Goal: Navigation & Orientation: Find specific page/section

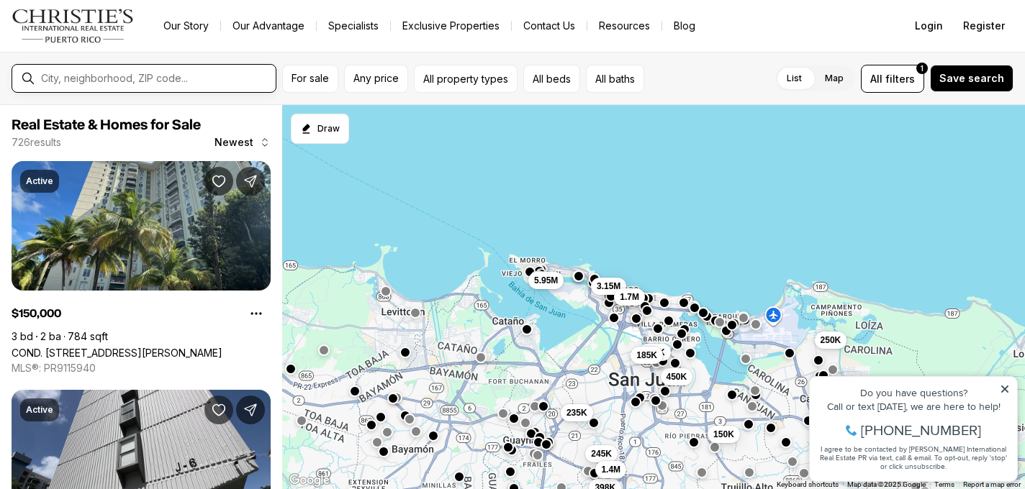
click at [61, 76] on input "text" at bounding box center [155, 78] width 229 height 13
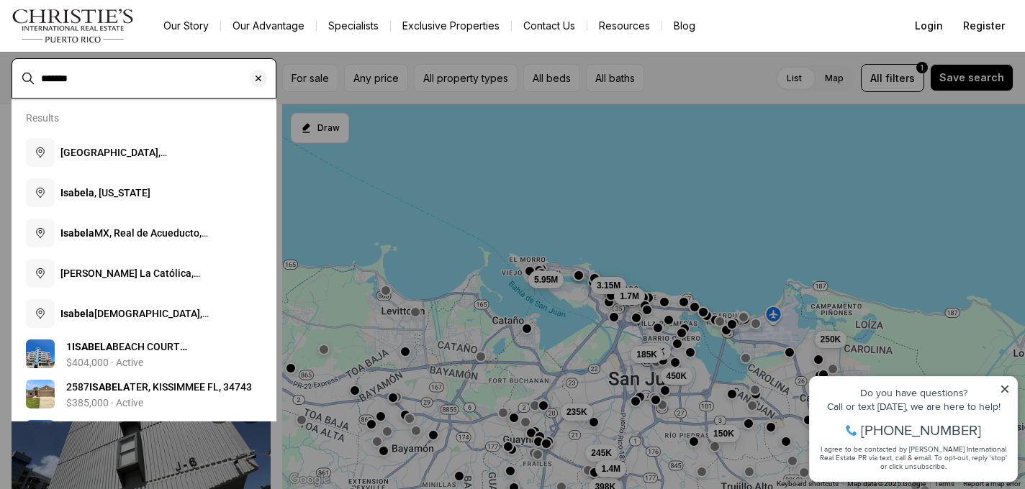
type input "*******"
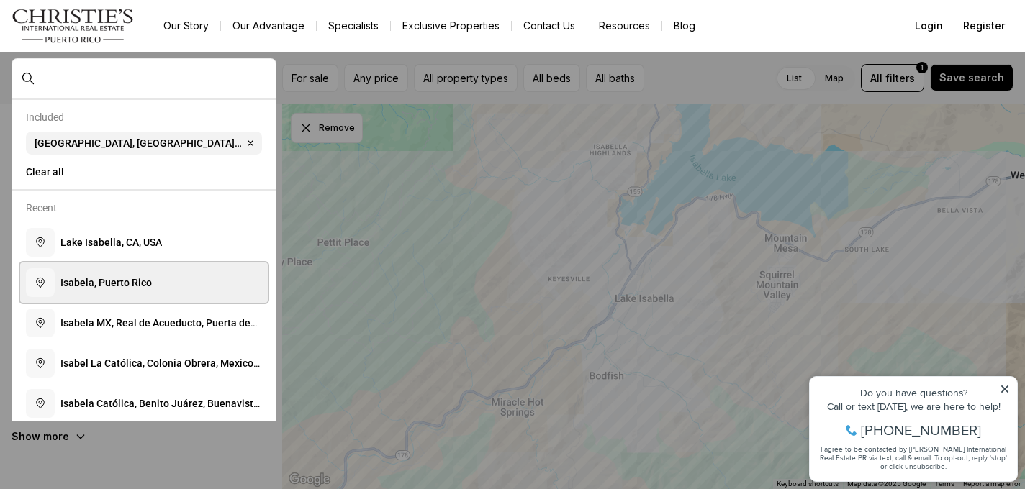
click at [135, 283] on span "I s a b e l a , P u e r t o R i c o" at bounding box center [105, 283] width 91 height 12
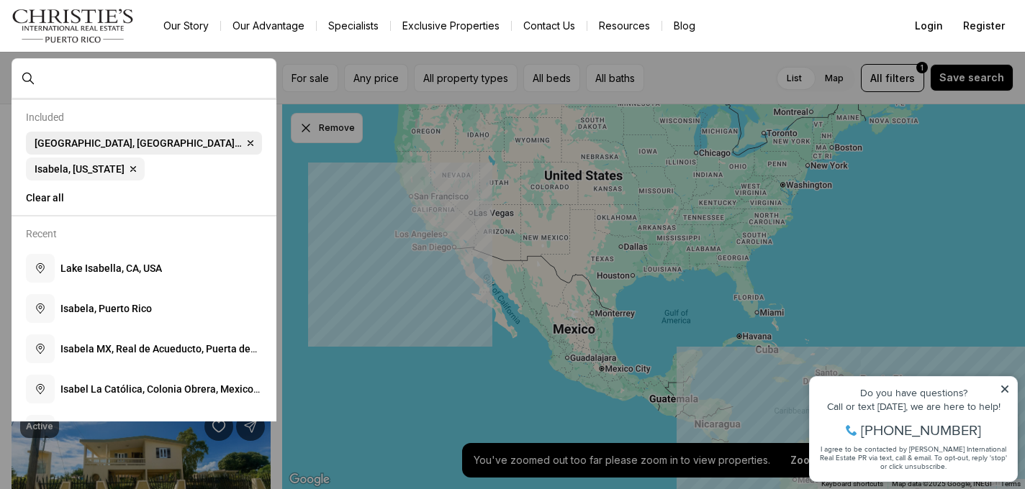
click at [248, 142] on icon "button" at bounding box center [250, 143] width 5 height 5
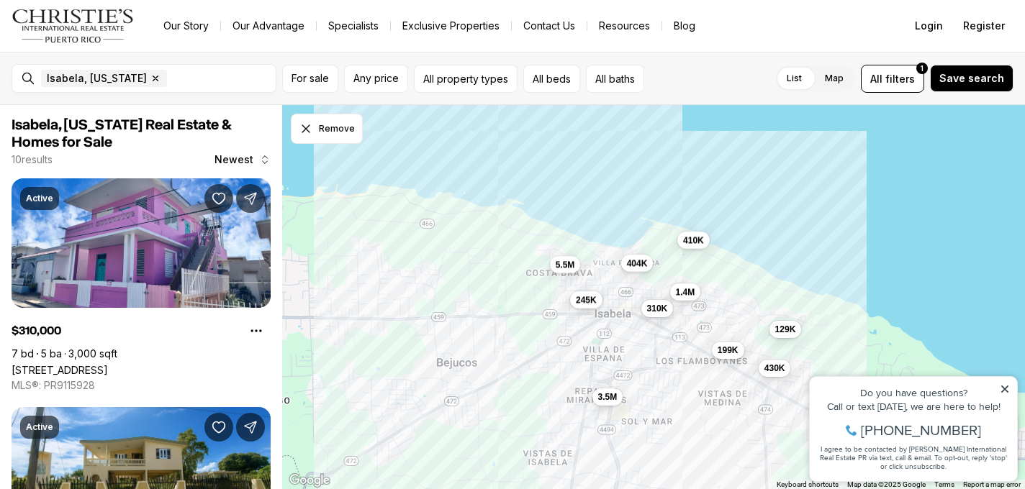
click at [569, 266] on span "5.5M" at bounding box center [565, 264] width 19 height 12
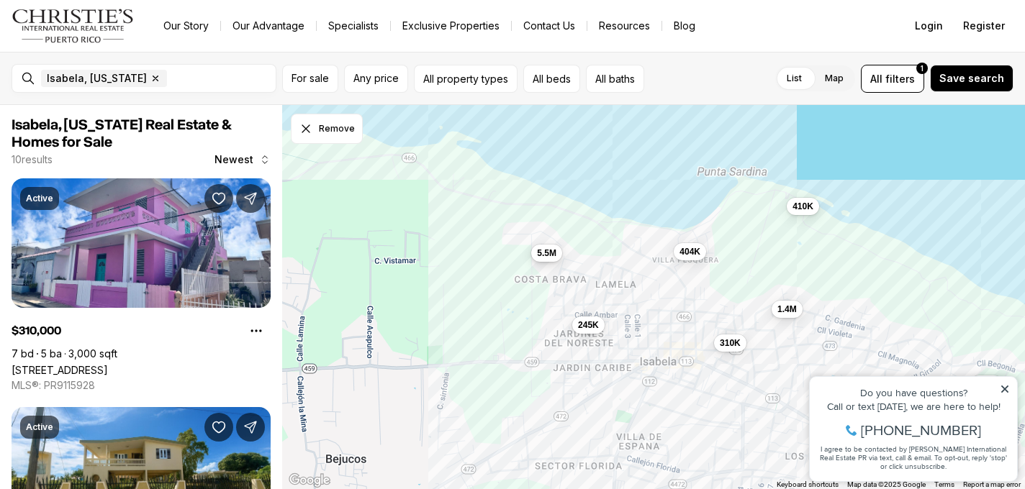
click at [551, 259] on button "5.5M" at bounding box center [546, 252] width 31 height 17
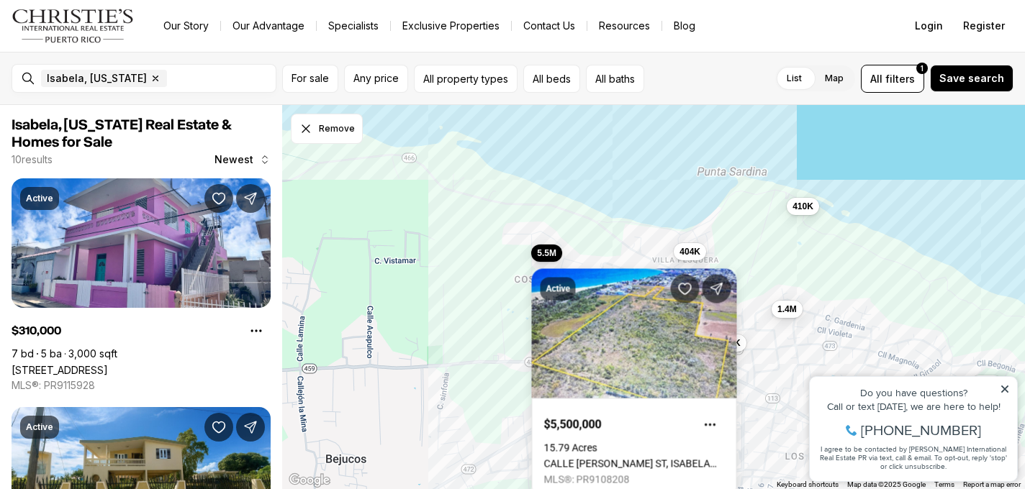
click at [606, 156] on div "310K 199K 1.4M 245K 410K 430K 129K 5.5M 404K" at bounding box center [653, 297] width 743 height 385
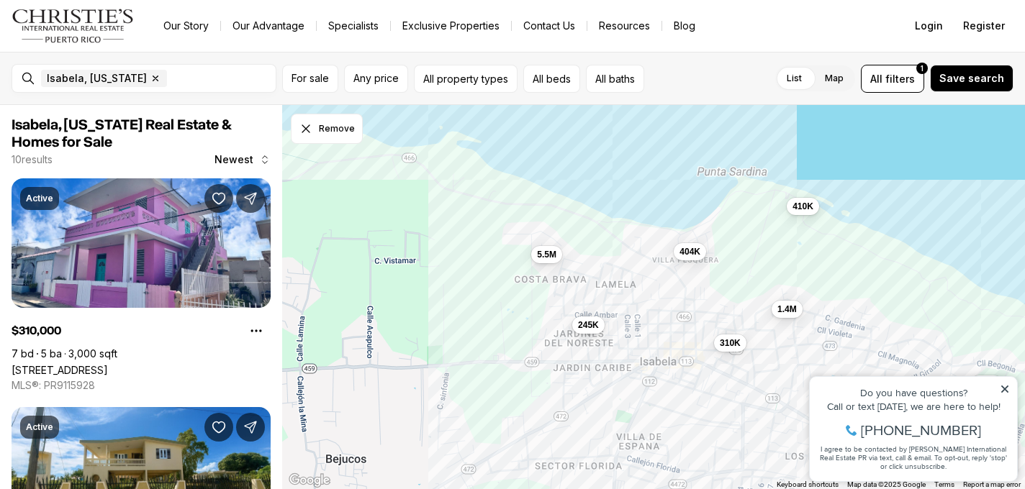
click at [1005, 385] on icon at bounding box center [1005, 389] width 10 height 10
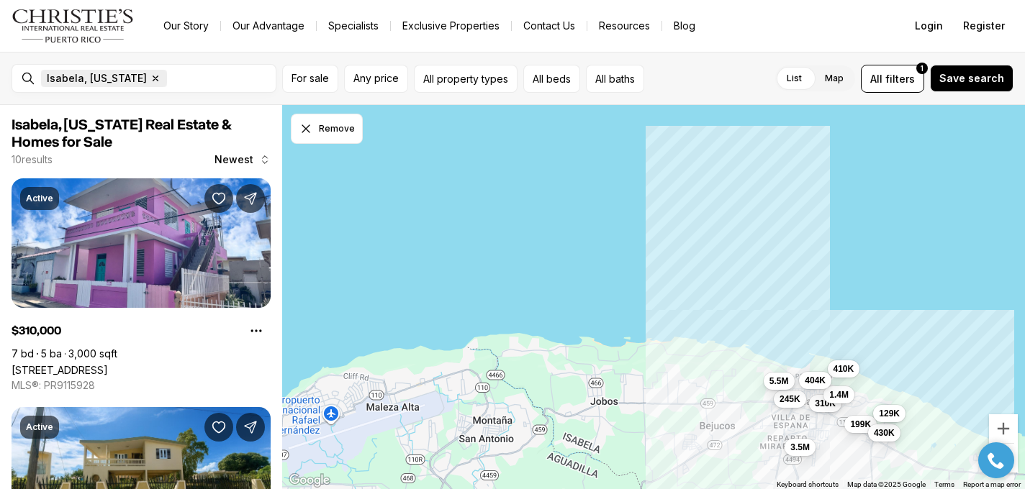
click at [150, 80] on icon "button" at bounding box center [156, 79] width 12 height 12
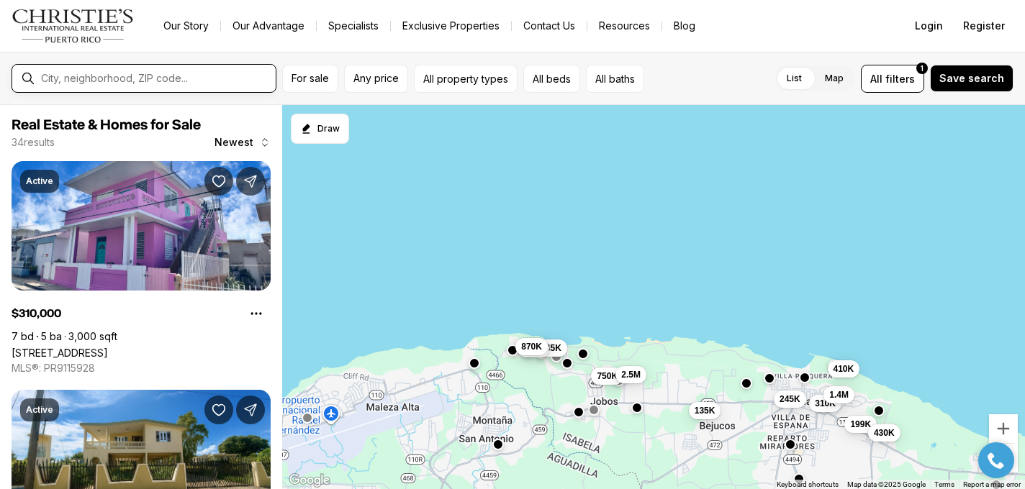
click at [43, 80] on input "text" at bounding box center [155, 78] width 229 height 13
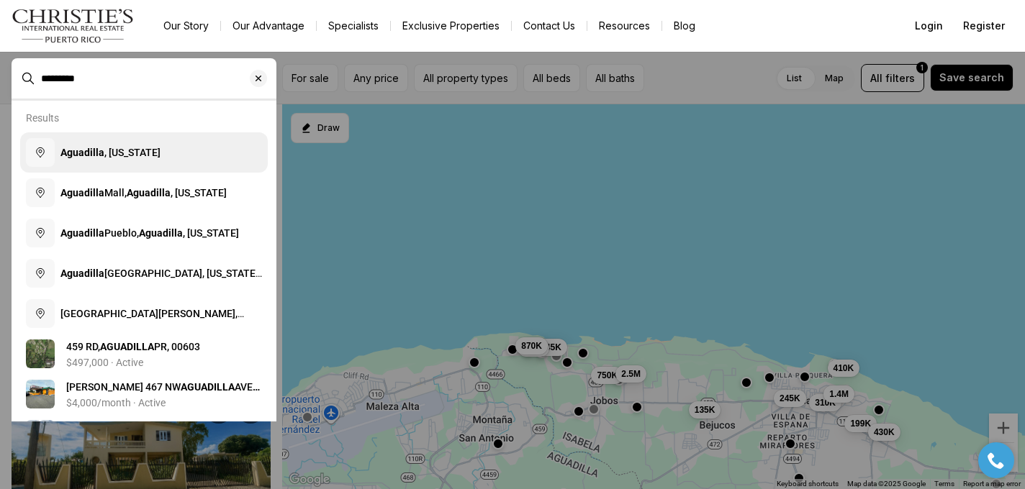
type input "*********"
click at [114, 148] on span "[GEOGRAPHIC_DATA] , [US_STATE]" at bounding box center [110, 153] width 100 height 12
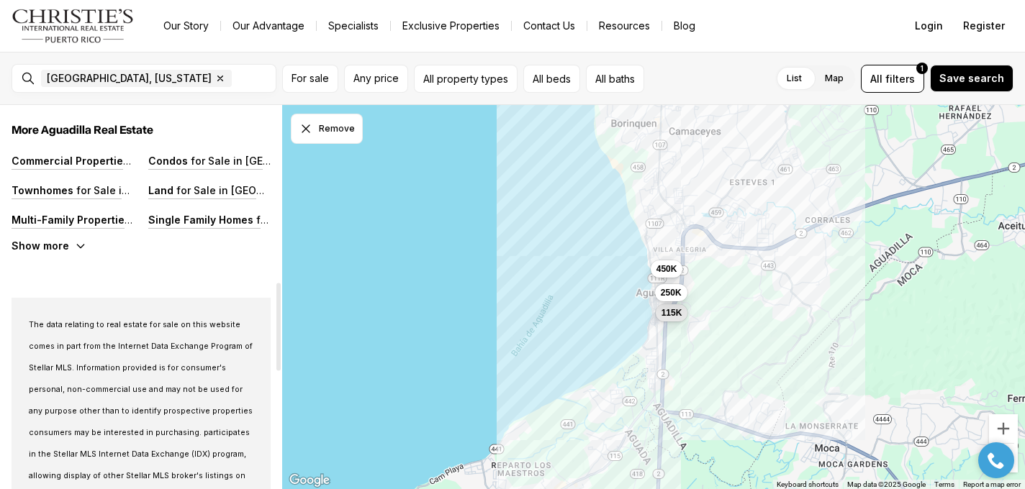
scroll to position [772, 0]
